Goal: Navigation & Orientation: Find specific page/section

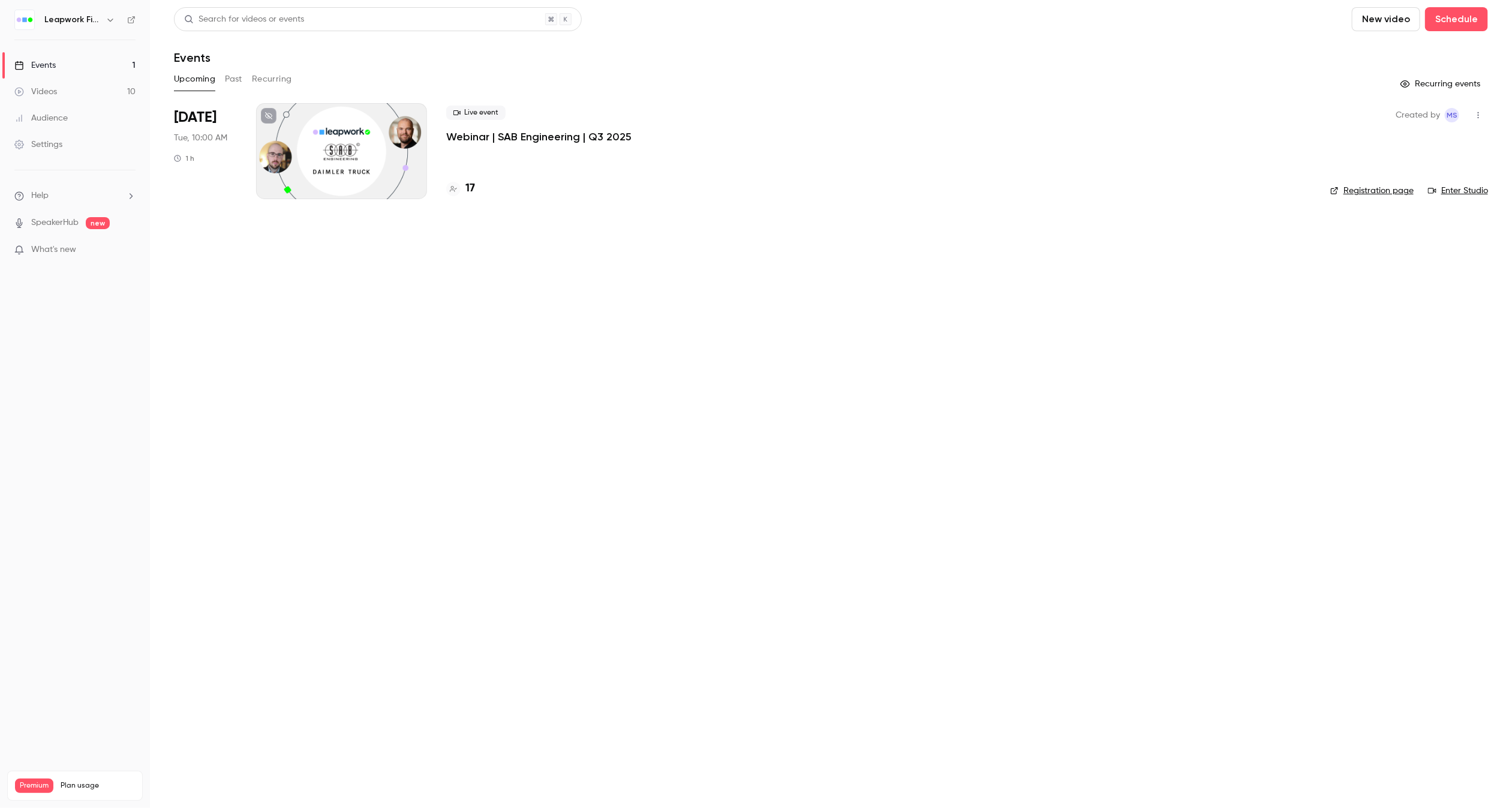
click at [506, 137] on p "Webinar | SAB Engineering | Q3 2025" at bounding box center [539, 136] width 185 height 15
click at [106, 20] on icon "button" at bounding box center [110, 20] width 10 height 10
click at [78, 111] on span "Switch channel" at bounding box center [74, 110] width 61 height 13
click at [94, 135] on div "Leapwork Online Event" at bounding box center [112, 135] width 137 height 12
